Goal: Information Seeking & Learning: Check status

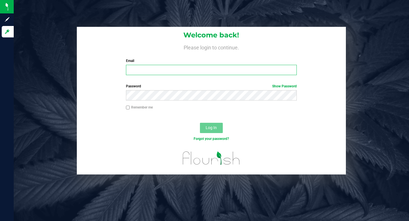
type input "[EMAIL_ADDRESS][DOMAIN_NAME]"
click at [239, 119] on div at bounding box center [211, 118] width 269 height 5
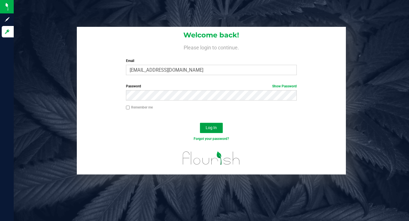
click at [205, 124] on button "Log In" at bounding box center [211, 128] width 23 height 10
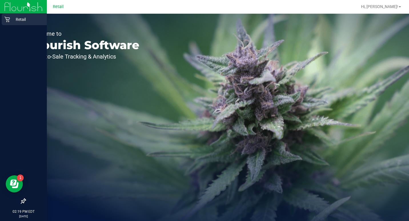
click at [8, 20] on icon at bounding box center [7, 20] width 6 height 6
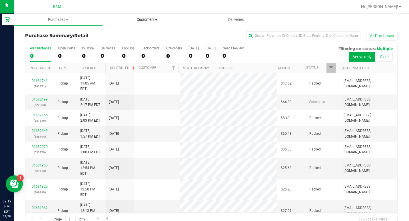
click at [143, 19] on span "Customers" at bounding box center [147, 19] width 88 height 5
click at [128, 34] on span "All customers" at bounding box center [122, 34] width 41 height 5
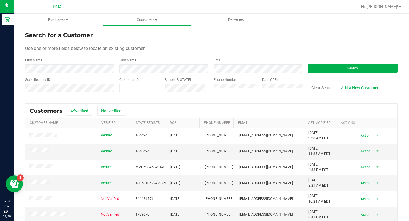
click at [79, 63] on div "First Name" at bounding box center [70, 65] width 90 height 15
click at [94, 75] on form "Search for a Customer Use one or more fields below to locate an existing custom…" at bounding box center [211, 64] width 372 height 67
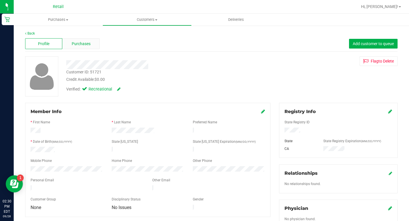
click at [74, 47] on div "Purchases" at bounding box center [80, 43] width 37 height 11
